Goal: Task Accomplishment & Management: Complete application form

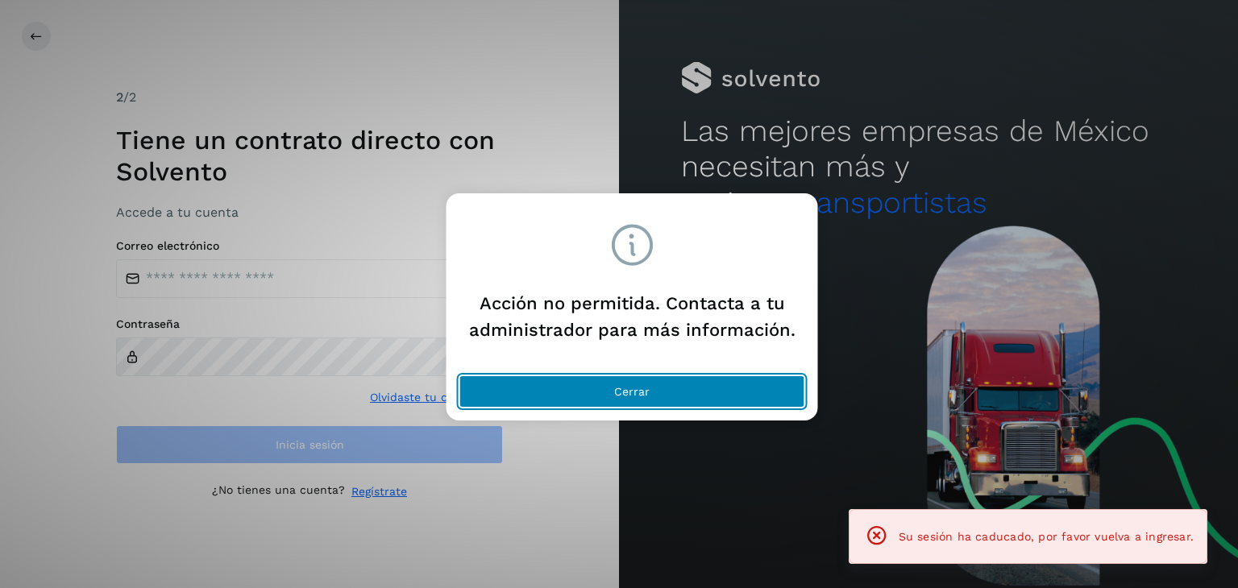
click at [711, 395] on button "Cerrar" at bounding box center [632, 392] width 346 height 32
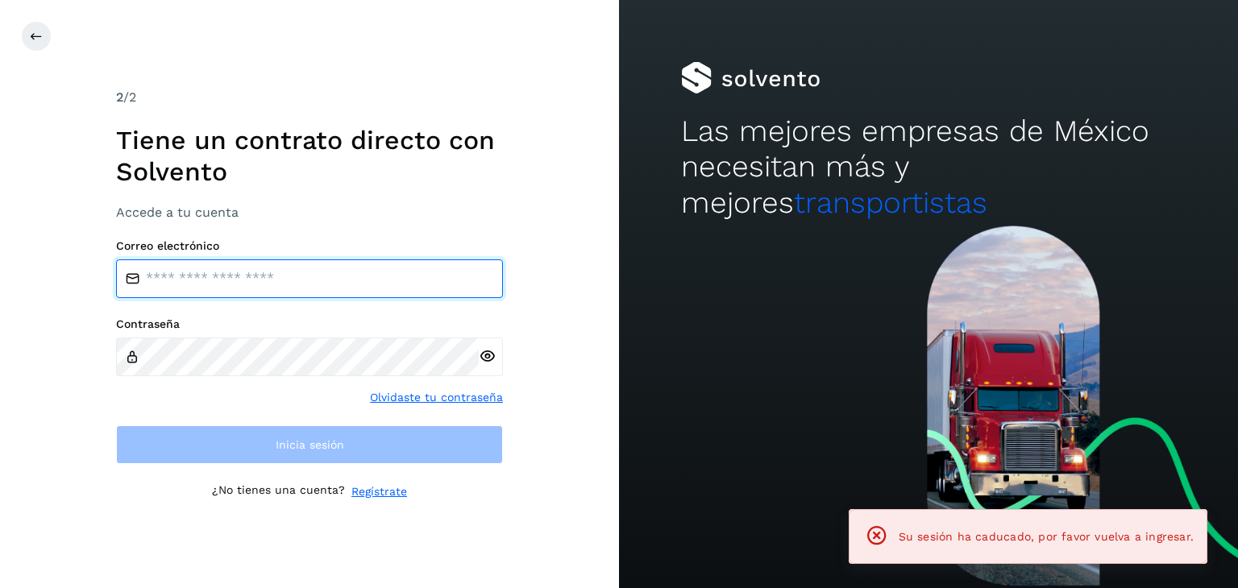
drag, startPoint x: 245, startPoint y: 297, endPoint x: 260, endPoint y: 285, distance: 18.9
click at [248, 295] on input "email" at bounding box center [309, 279] width 387 height 39
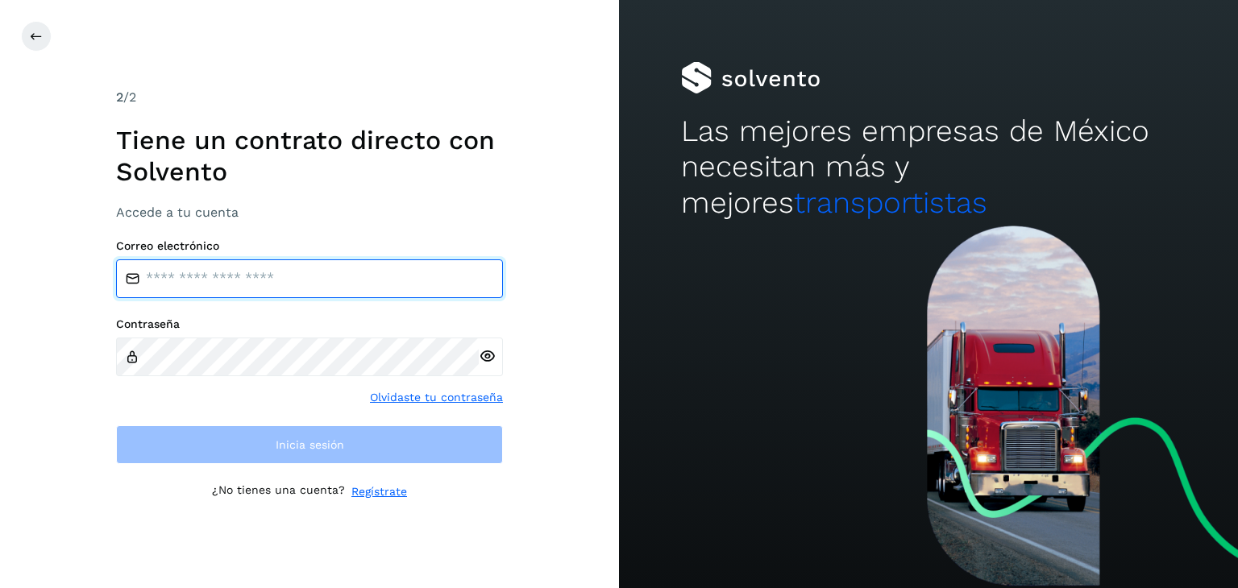
type input "**********"
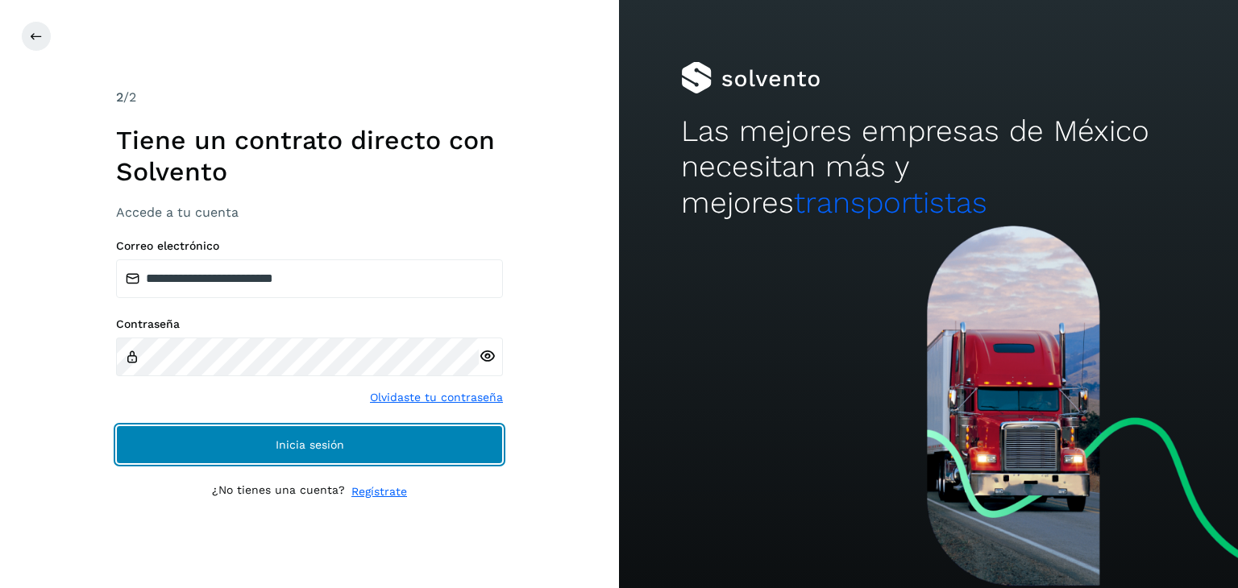
click at [329, 446] on span "Inicia sesión" at bounding box center [310, 444] width 69 height 11
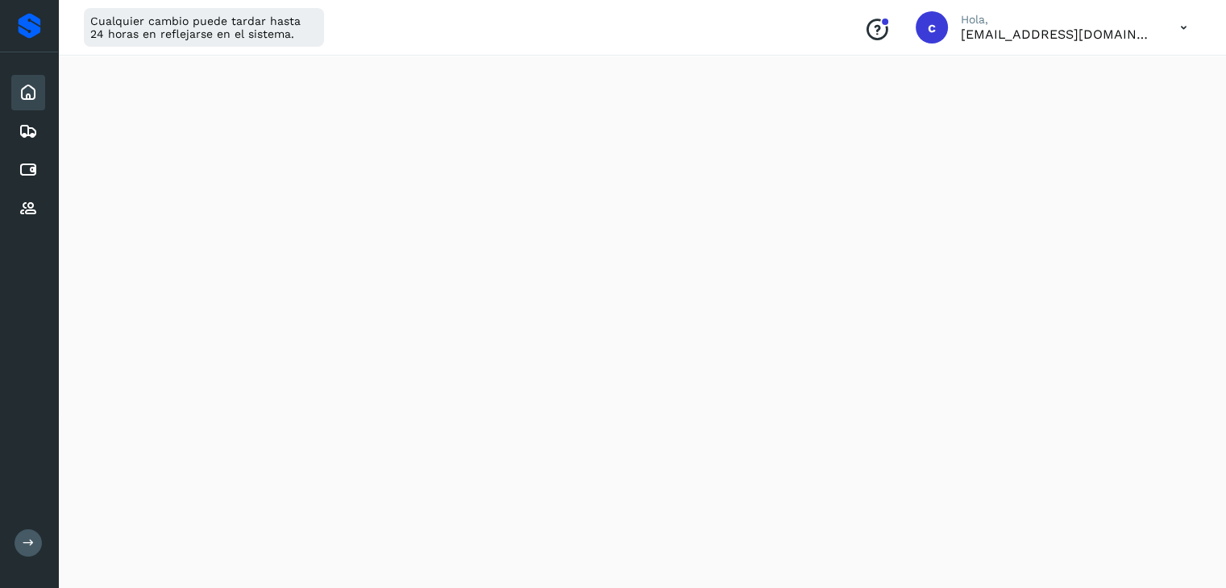
scroll to position [81, 0]
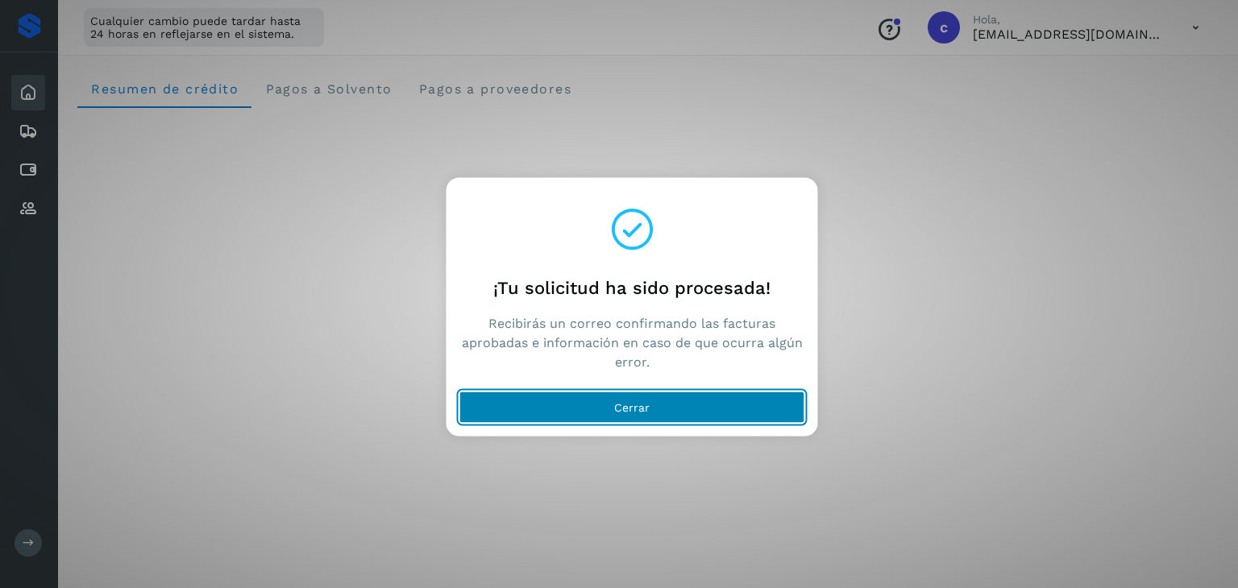
click at [711, 413] on button "Cerrar" at bounding box center [632, 408] width 346 height 32
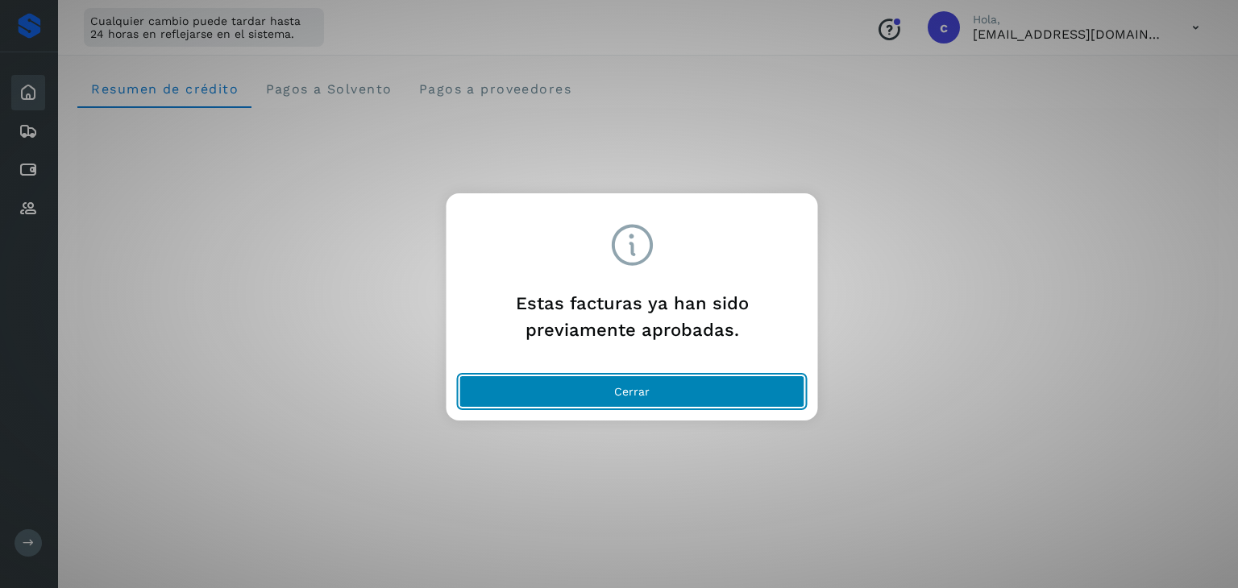
click at [624, 376] on button "Cerrar" at bounding box center [632, 392] width 346 height 32
click at [621, 380] on button "Cerrar" at bounding box center [632, 392] width 346 height 32
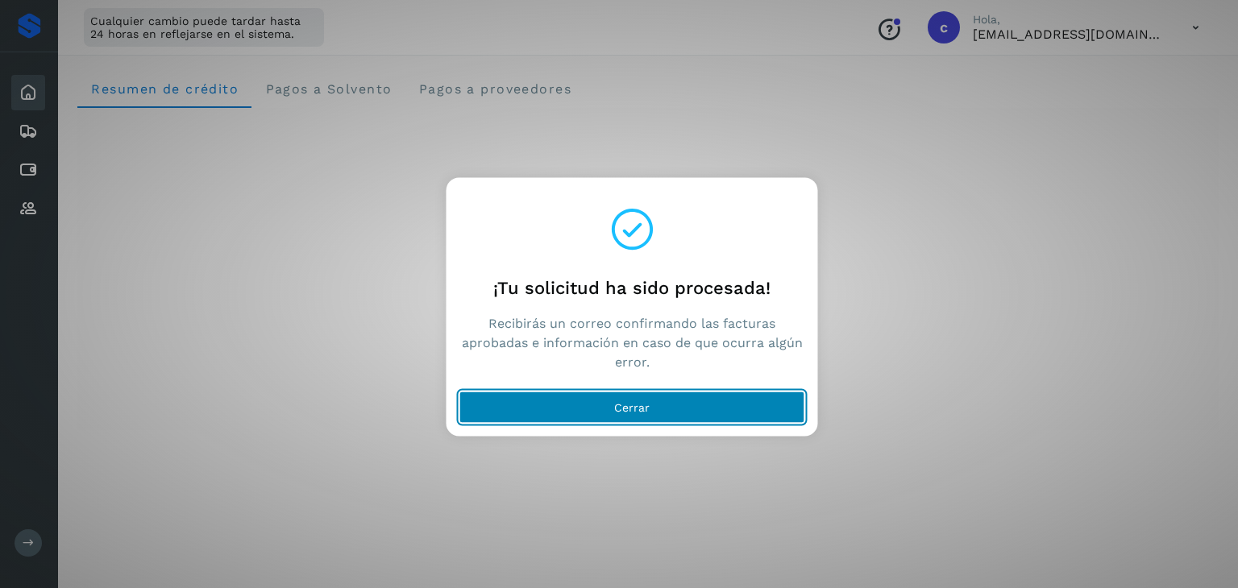
click at [667, 413] on button "Cerrar" at bounding box center [632, 408] width 346 height 32
